Goal: Download file/media

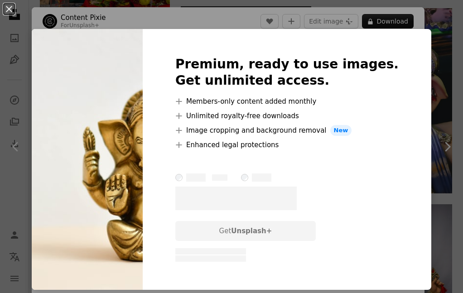
scroll to position [823, 0]
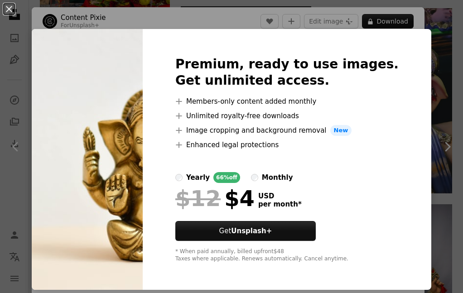
click at [433, 59] on div "An X shape Premium, ready to use images. Get unlimited access. A plus sign Memb…" at bounding box center [231, 146] width 463 height 293
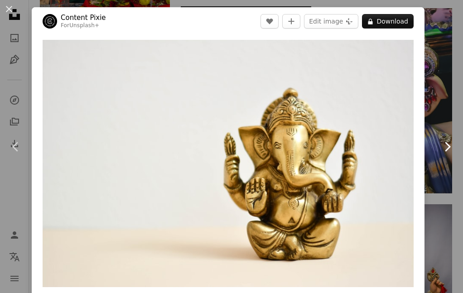
click at [440, 148] on icon "Chevron right" at bounding box center [447, 146] width 14 height 14
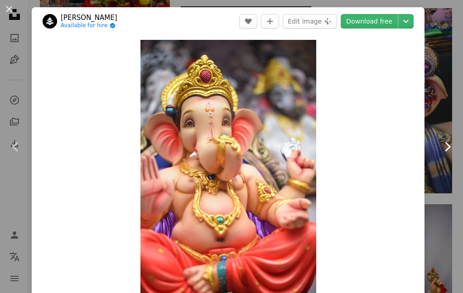
click at [440, 143] on icon "Chevron right" at bounding box center [447, 146] width 14 height 14
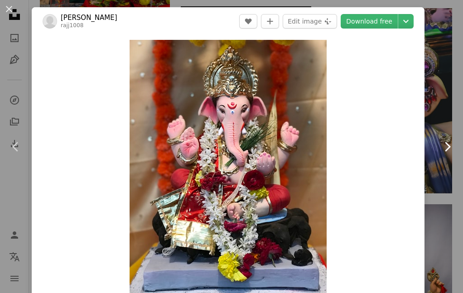
click at [440, 144] on icon "Chevron right" at bounding box center [447, 146] width 14 height 14
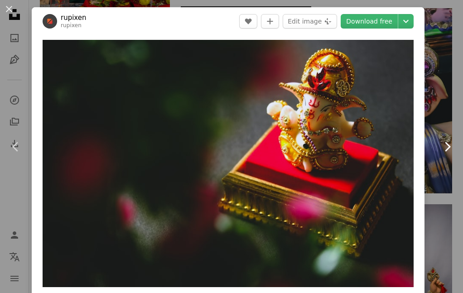
click at [442, 143] on icon "Chevron right" at bounding box center [447, 146] width 14 height 14
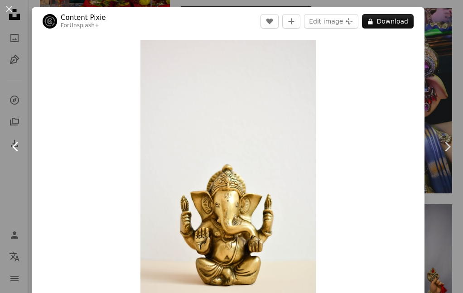
click at [21, 145] on icon "Chevron left" at bounding box center [16, 146] width 14 height 14
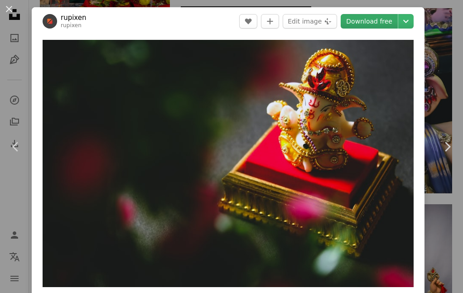
click at [382, 16] on link "Download free" at bounding box center [368, 21] width 57 height 14
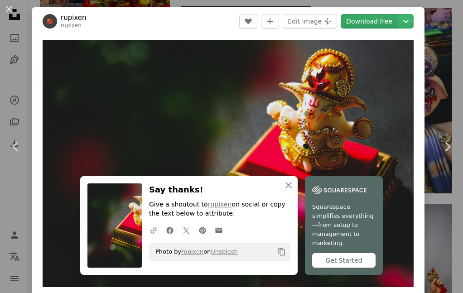
click at [352, 24] on link "Download free" at bounding box center [368, 21] width 57 height 14
click at [440, 152] on icon "Chevron right" at bounding box center [447, 146] width 14 height 14
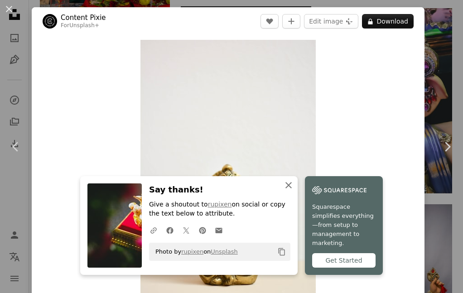
click at [284, 191] on icon "An X shape" at bounding box center [288, 185] width 11 height 11
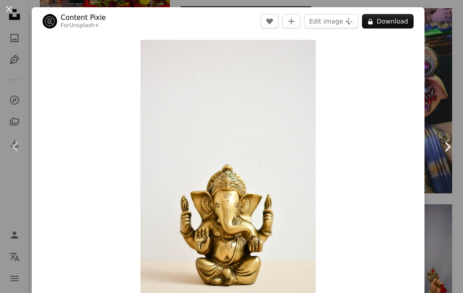
click at [442, 149] on icon "Chevron right" at bounding box center [447, 146] width 14 height 14
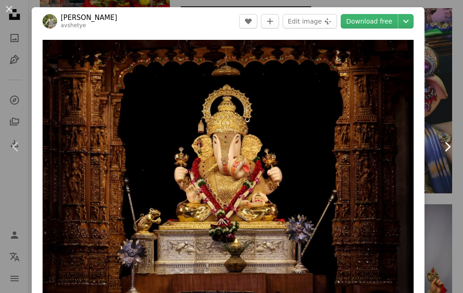
click at [440, 151] on icon "Chevron right" at bounding box center [447, 146] width 14 height 14
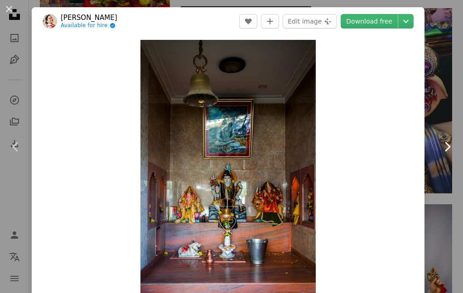
click at [440, 153] on icon "Chevron right" at bounding box center [447, 146] width 14 height 14
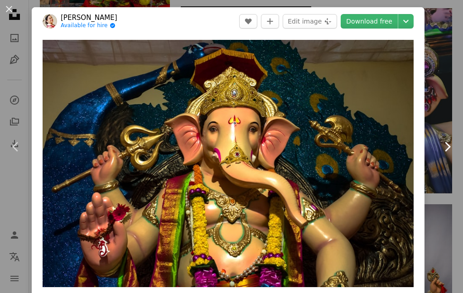
click at [440, 149] on icon "Chevron right" at bounding box center [447, 146] width 14 height 14
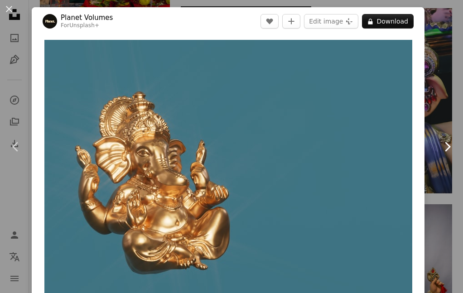
click at [440, 149] on icon "Chevron right" at bounding box center [447, 146] width 14 height 14
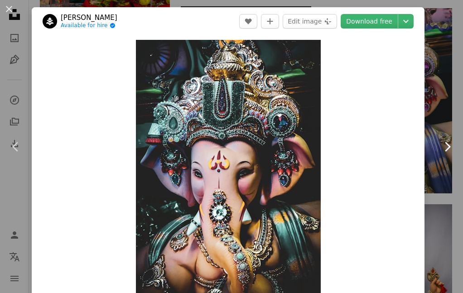
click at [440, 147] on icon "Chevron right" at bounding box center [447, 146] width 14 height 14
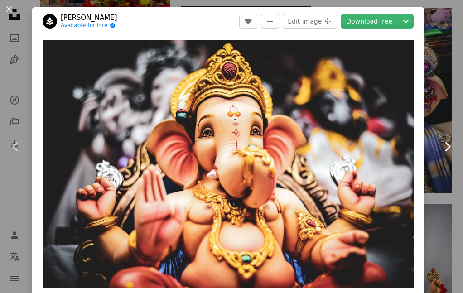
click at [440, 148] on icon "Chevron right" at bounding box center [447, 146] width 14 height 14
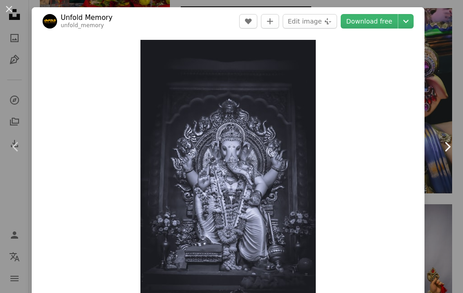
click at [440, 148] on icon "Chevron right" at bounding box center [447, 146] width 14 height 14
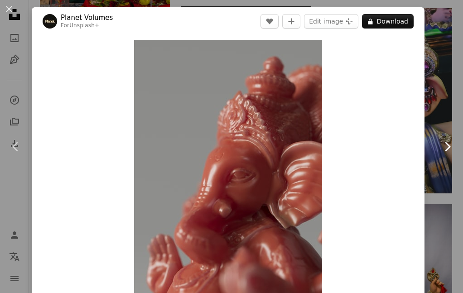
click at [440, 148] on icon "Chevron right" at bounding box center [447, 146] width 14 height 14
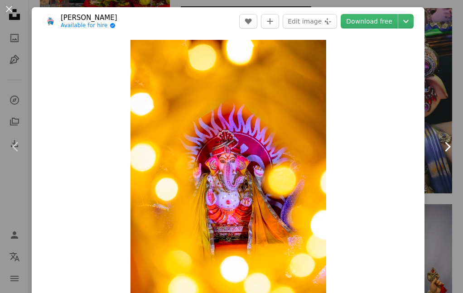
click at [440, 148] on icon "Chevron right" at bounding box center [447, 146] width 14 height 14
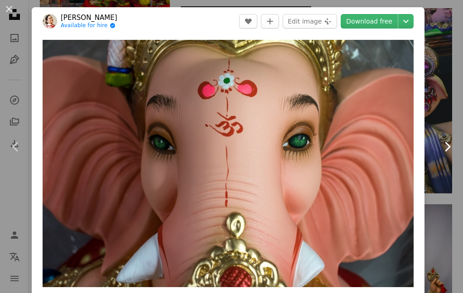
click at [440, 148] on icon "Chevron right" at bounding box center [447, 146] width 14 height 14
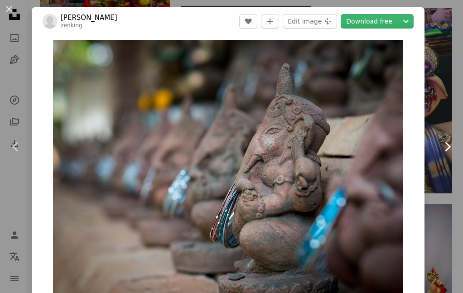
click at [440, 145] on icon "Chevron right" at bounding box center [447, 146] width 14 height 14
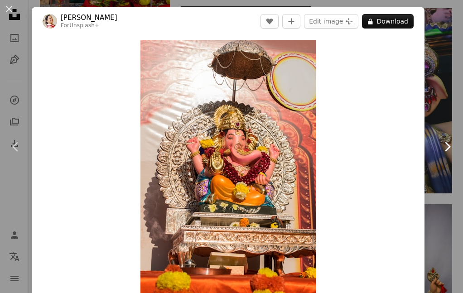
click at [440, 150] on icon "Chevron right" at bounding box center [447, 146] width 14 height 14
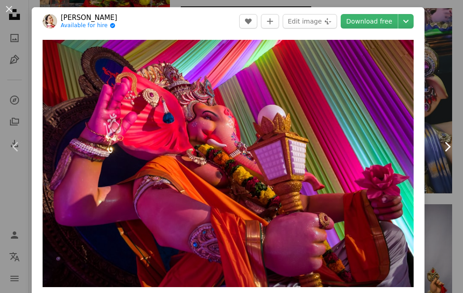
click at [440, 149] on icon "Chevron right" at bounding box center [447, 146] width 14 height 14
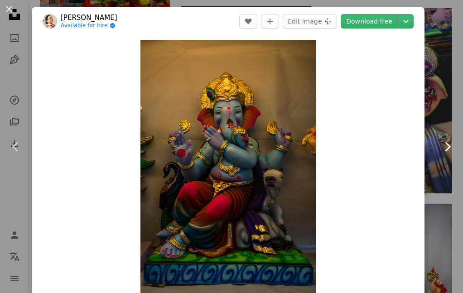
click at [440, 149] on icon "Chevron right" at bounding box center [447, 146] width 14 height 14
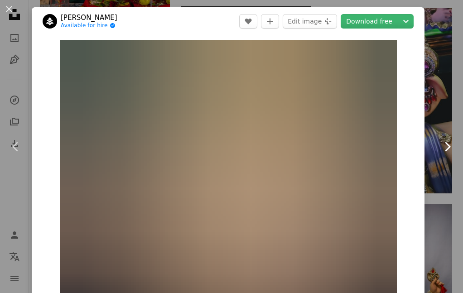
click at [440, 148] on icon "Chevron right" at bounding box center [447, 146] width 14 height 14
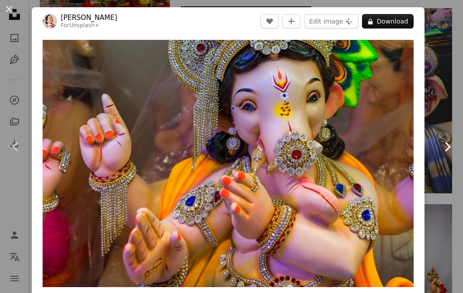
click at [444, 145] on icon "Chevron right" at bounding box center [447, 146] width 14 height 14
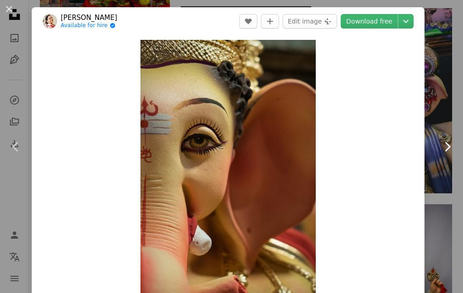
click at [444, 145] on icon "Chevron right" at bounding box center [447, 146] width 14 height 14
click at [445, 148] on icon at bounding box center [448, 147] width 6 height 10
